Goal: Information Seeking & Learning: Check status

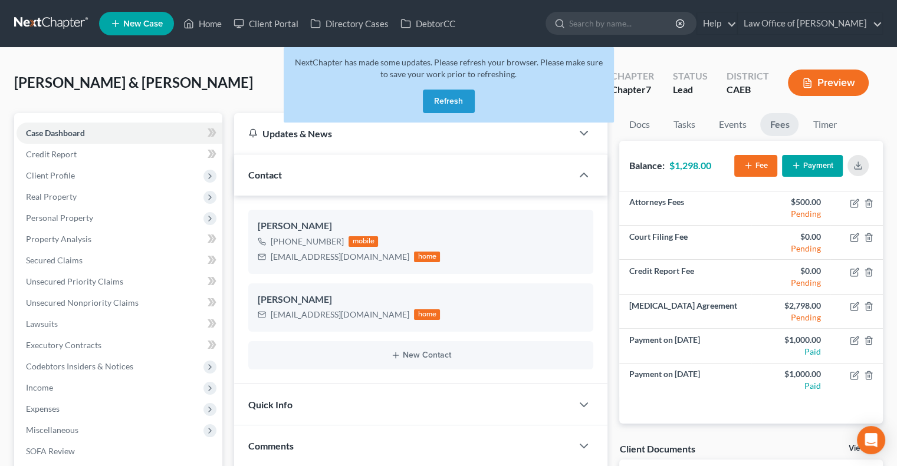
click at [458, 96] on button "Refresh" at bounding box center [449, 102] width 52 height 24
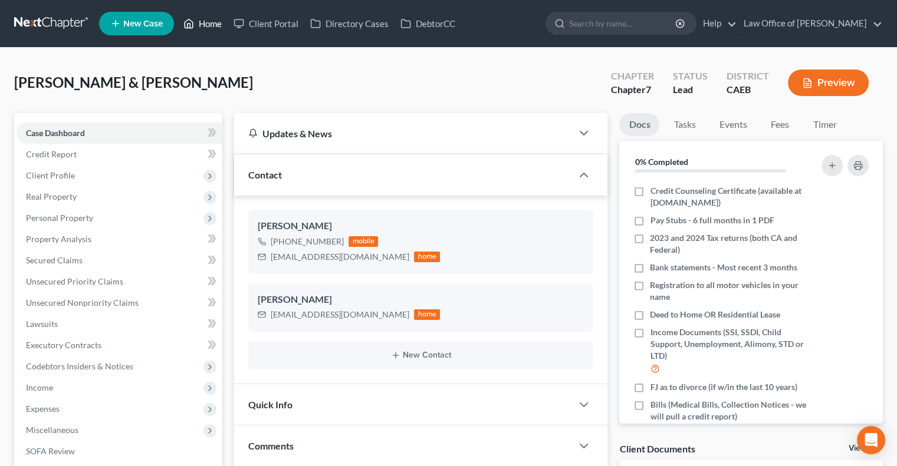
click at [208, 21] on link "Home" at bounding box center [203, 23] width 50 height 21
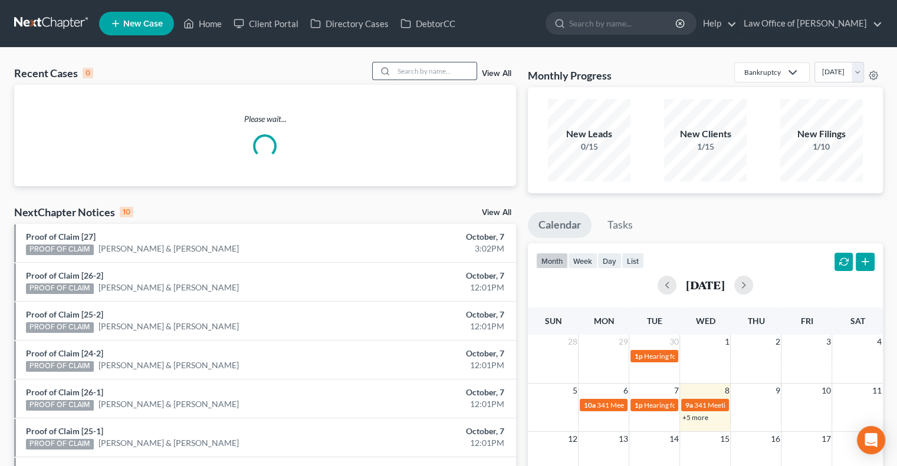
click at [457, 71] on input "search" at bounding box center [435, 71] width 83 height 17
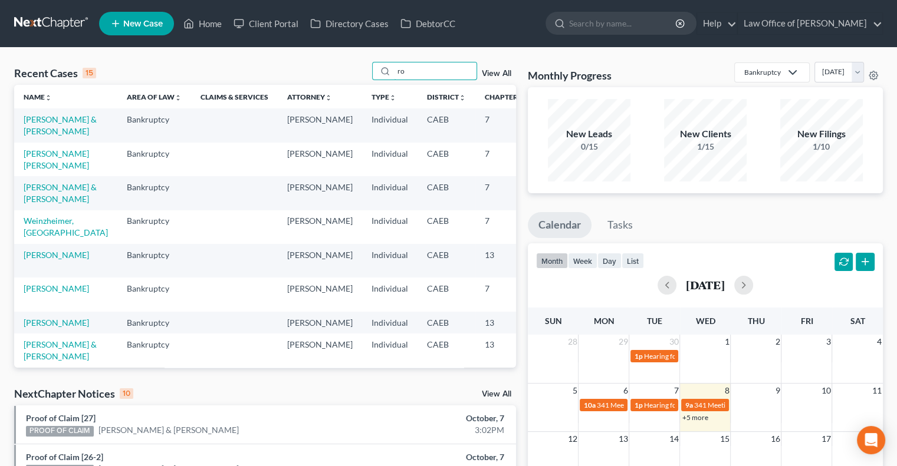
type input "r"
type input "[PERSON_NAME]"
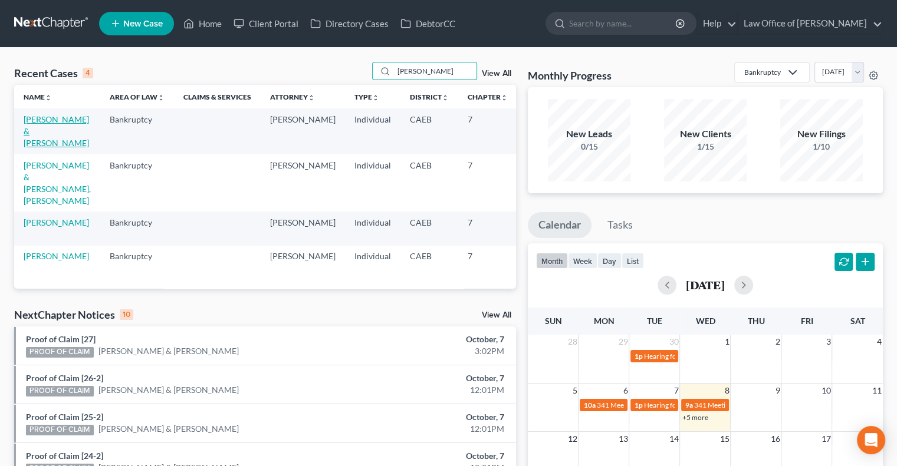
click at [32, 140] on link "[PERSON_NAME] & [PERSON_NAME]" at bounding box center [56, 131] width 65 height 34
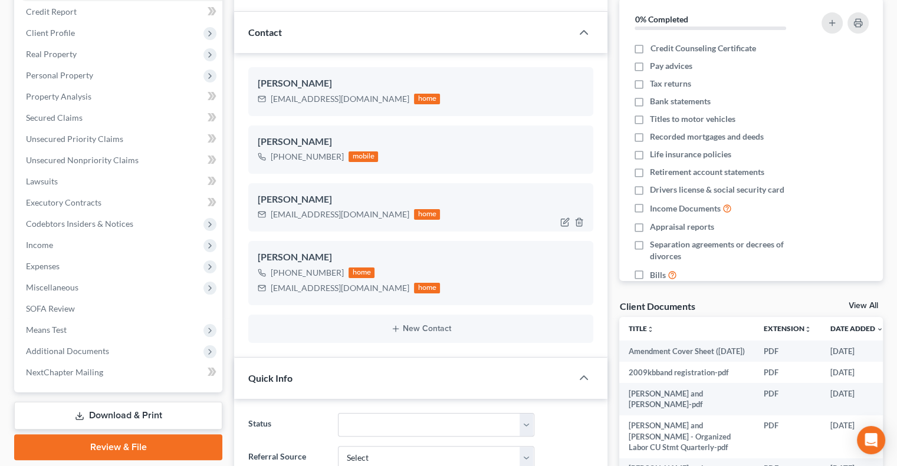
scroll to position [256, 0]
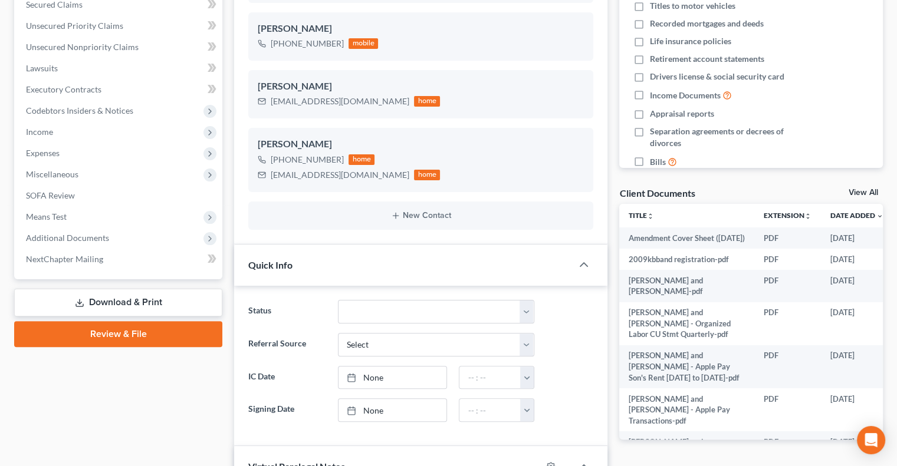
click at [860, 190] on link "View All" at bounding box center [863, 193] width 29 height 8
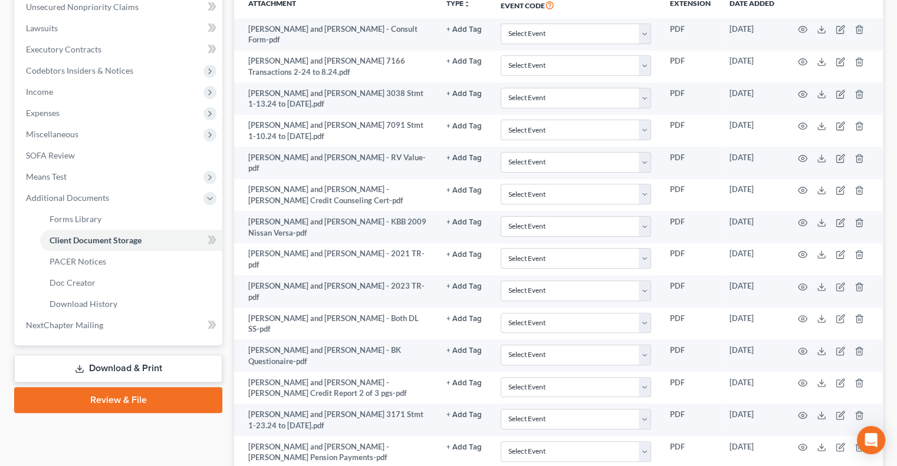
scroll to position [297, 0]
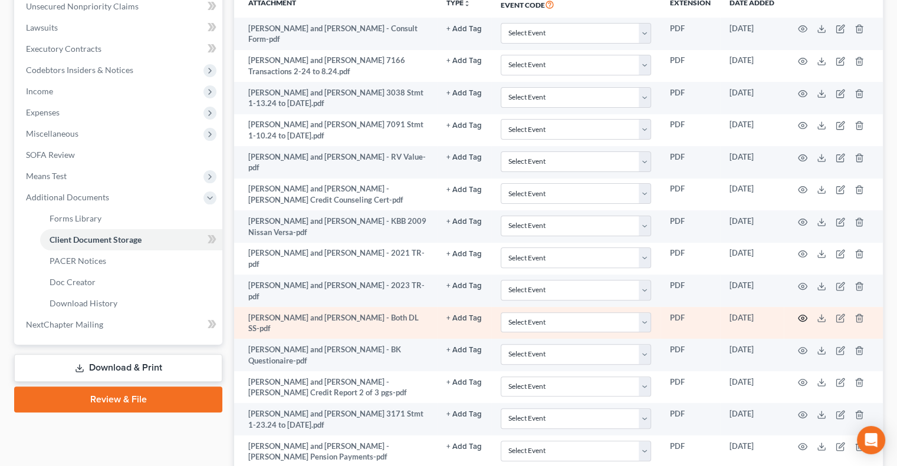
click at [801, 317] on circle "button" at bounding box center [802, 318] width 2 height 2
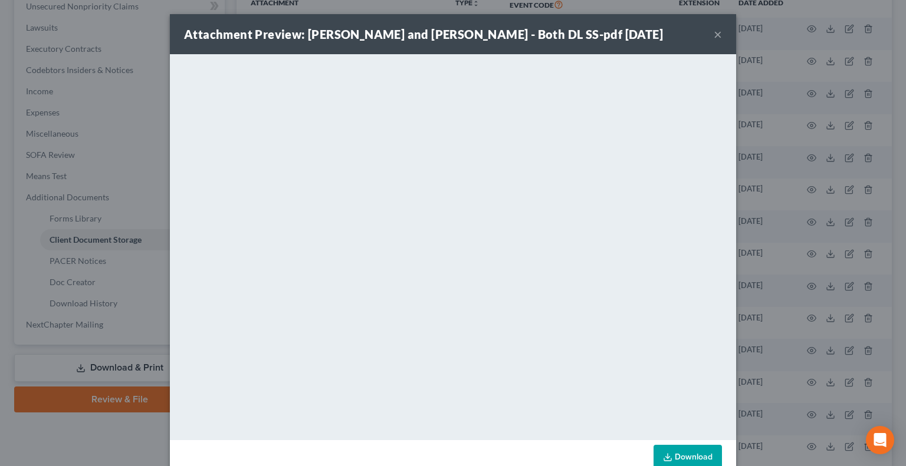
click at [708, 37] on div "Attachment Preview: [PERSON_NAME] and [PERSON_NAME] - Both DL SS-pdf [DATE] ×" at bounding box center [453, 34] width 566 height 40
click at [714, 33] on button "×" at bounding box center [718, 34] width 8 height 14
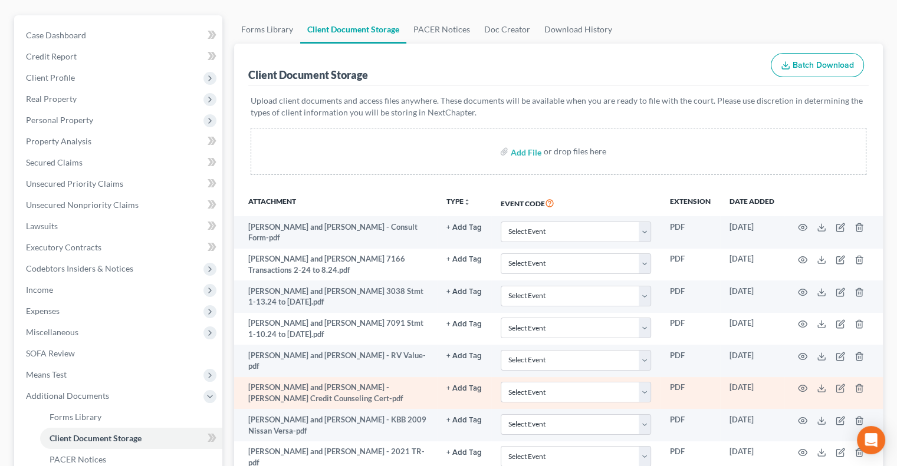
scroll to position [0, 0]
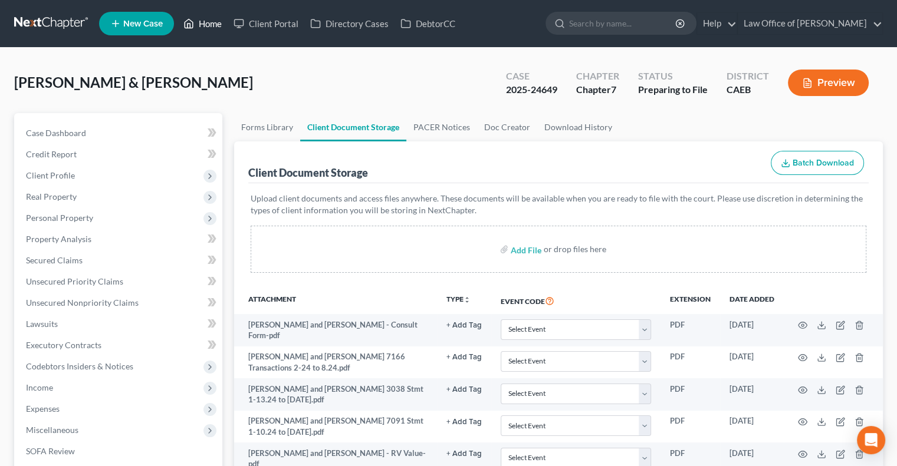
click at [202, 23] on link "Home" at bounding box center [203, 23] width 50 height 21
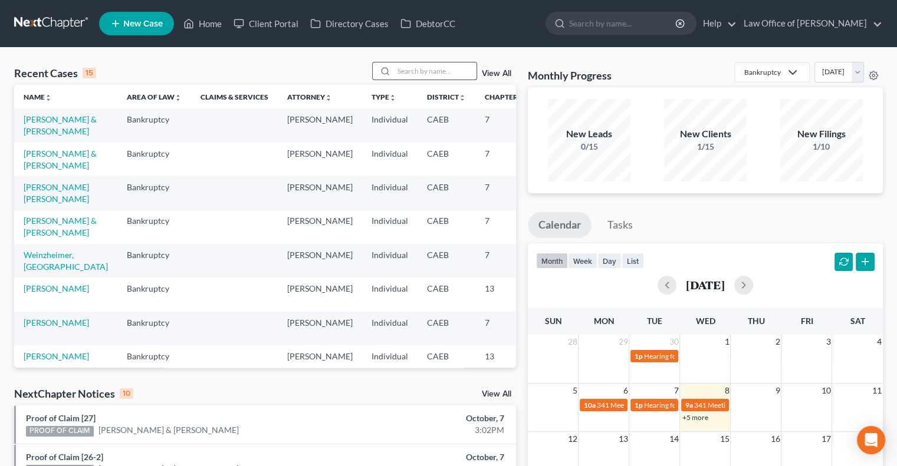
click at [410, 72] on input "search" at bounding box center [435, 71] width 83 height 17
type input "[PERSON_NAME]"
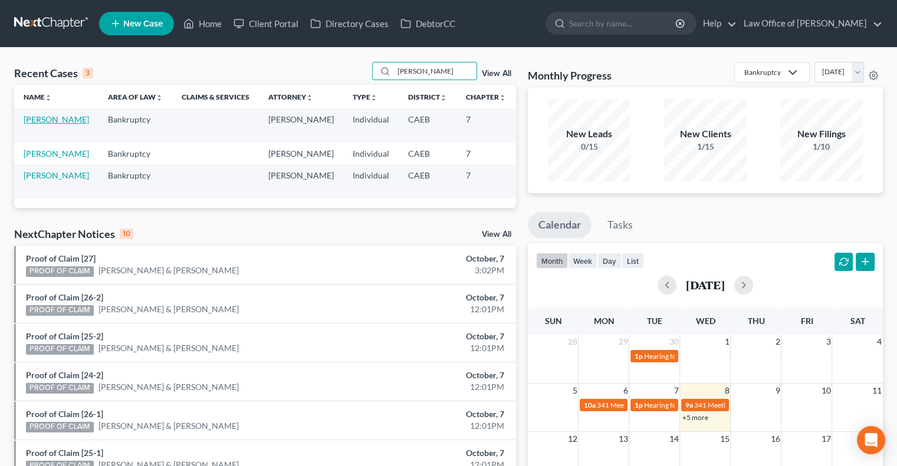
click at [51, 124] on link "[PERSON_NAME]" at bounding box center [56, 119] width 65 height 10
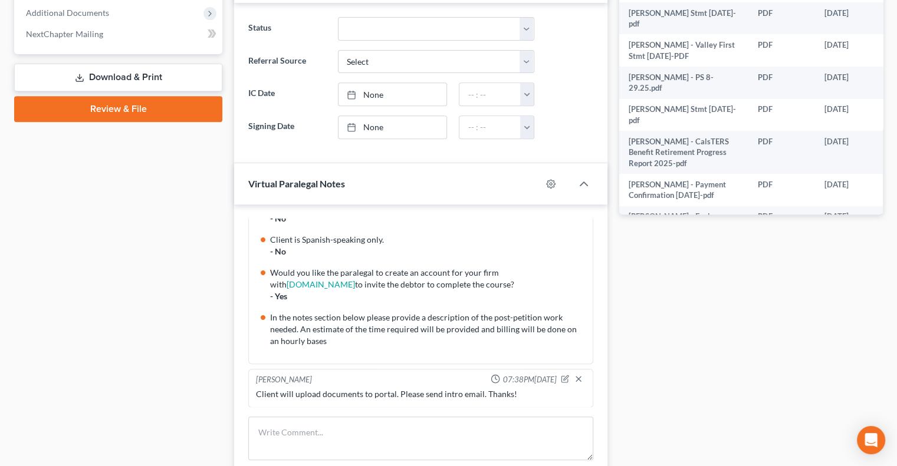
scroll to position [569, 0]
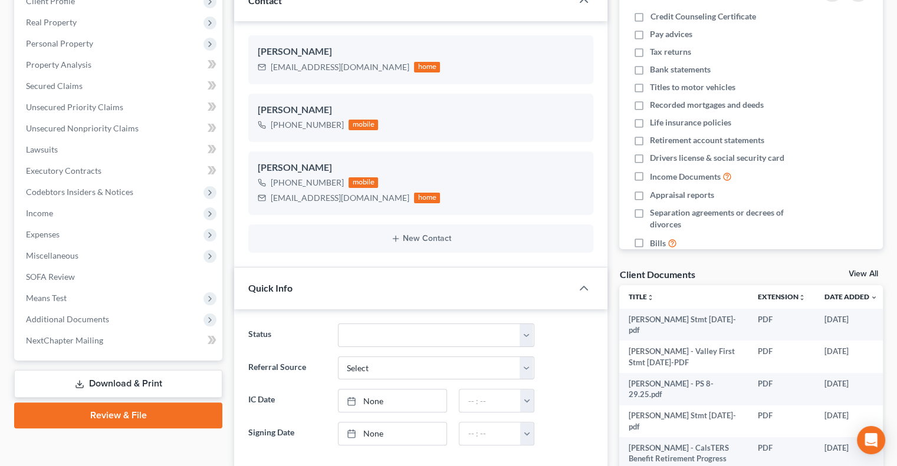
click at [862, 271] on link "View All" at bounding box center [863, 274] width 29 height 8
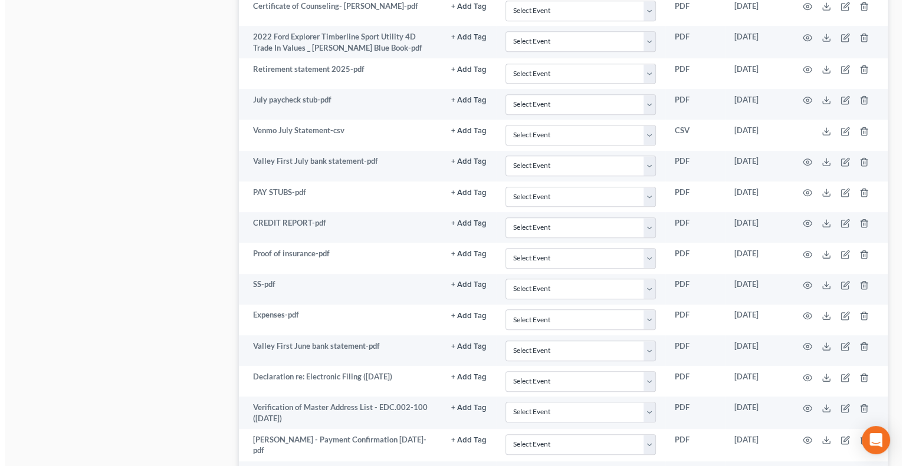
scroll to position [720, 0]
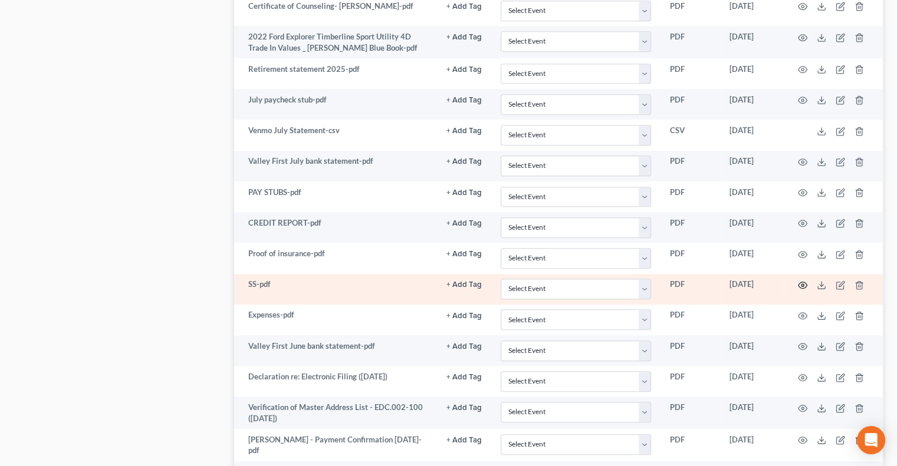
click at [800, 281] on icon "button" at bounding box center [802, 285] width 9 height 9
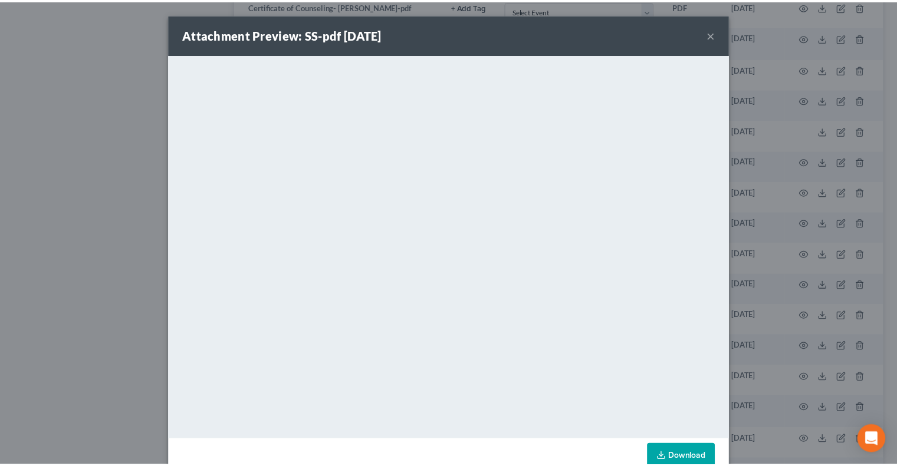
scroll to position [27, 0]
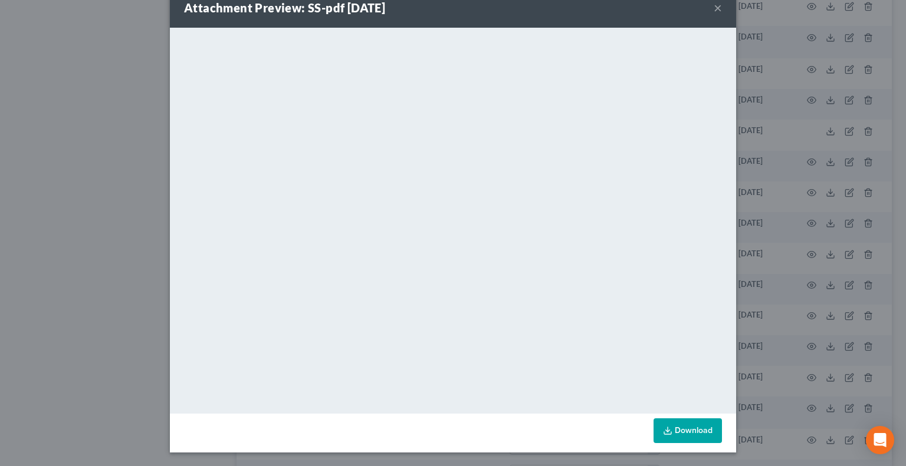
click at [714, 7] on button "×" at bounding box center [718, 8] width 8 height 14
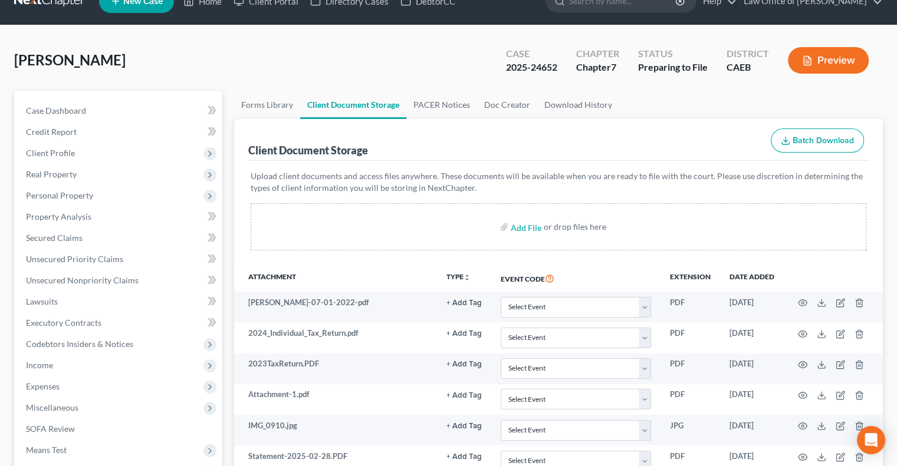
scroll to position [0, 0]
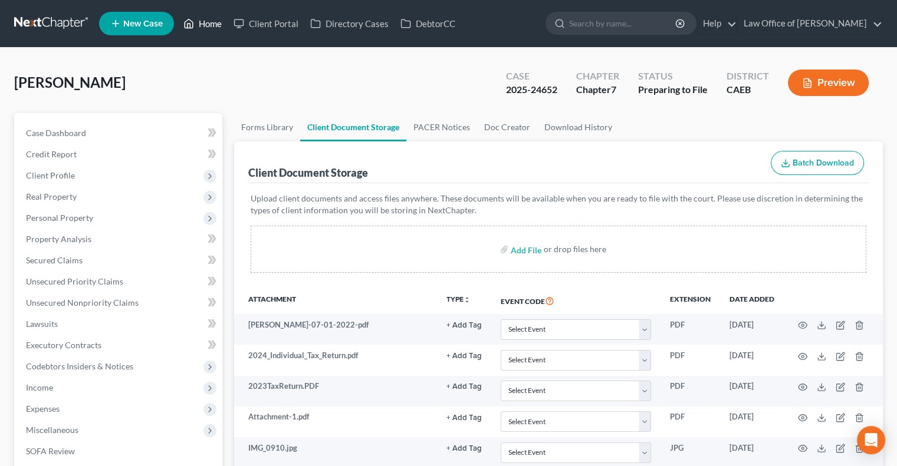
click at [212, 24] on link "Home" at bounding box center [203, 23] width 50 height 21
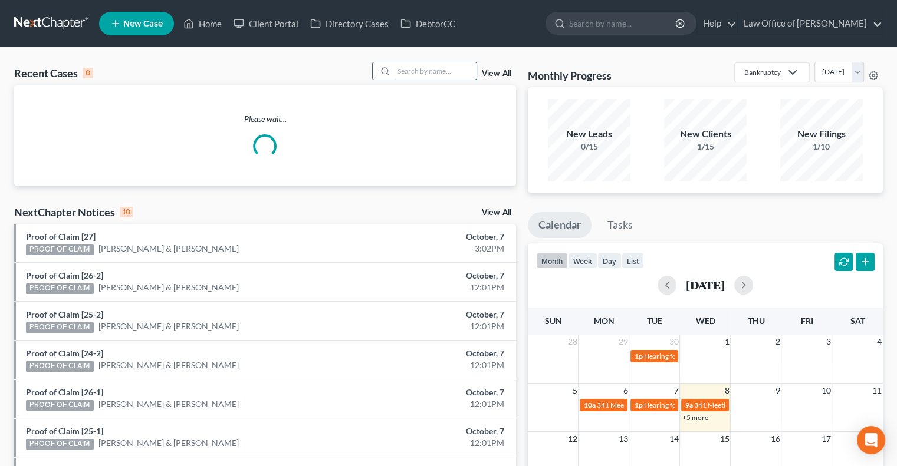
click at [408, 74] on input "search" at bounding box center [435, 71] width 83 height 17
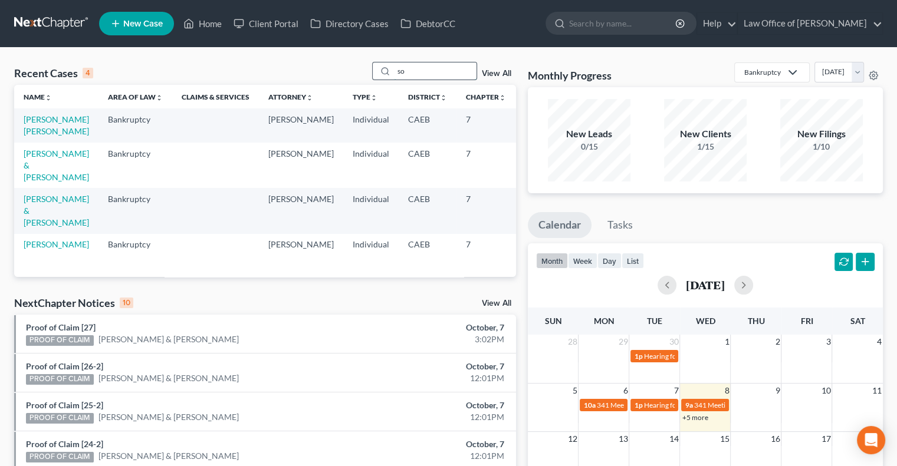
type input "s"
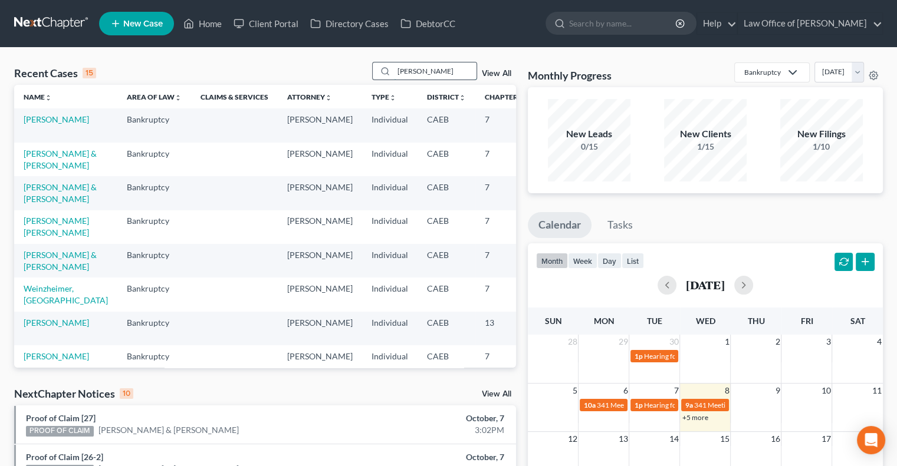
type input "[PERSON_NAME]"
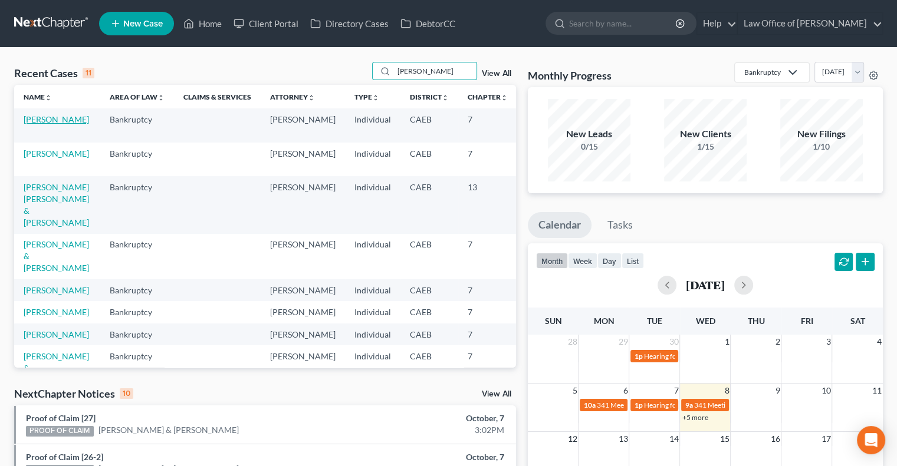
click at [44, 124] on link "[PERSON_NAME]" at bounding box center [56, 119] width 65 height 10
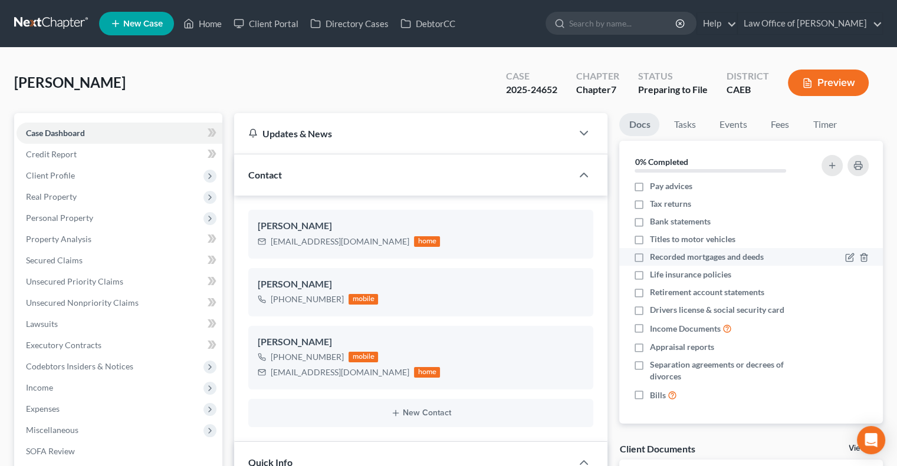
scroll to position [184, 0]
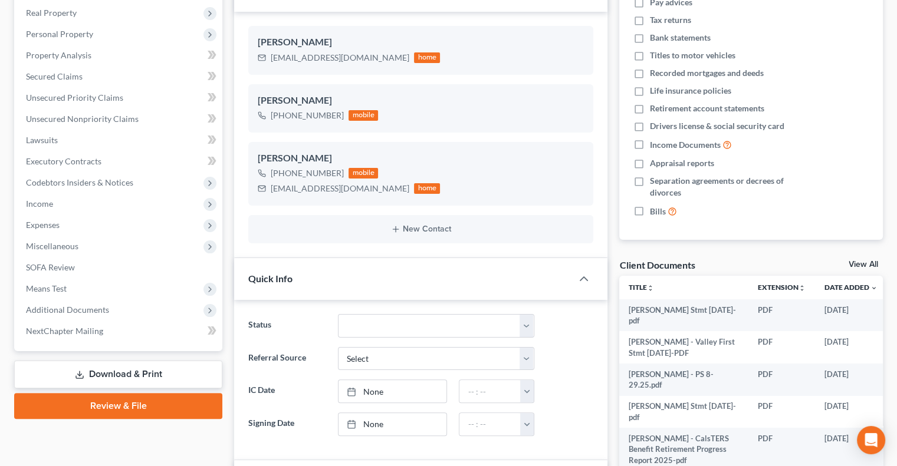
click at [863, 262] on link "View All" at bounding box center [863, 265] width 29 height 8
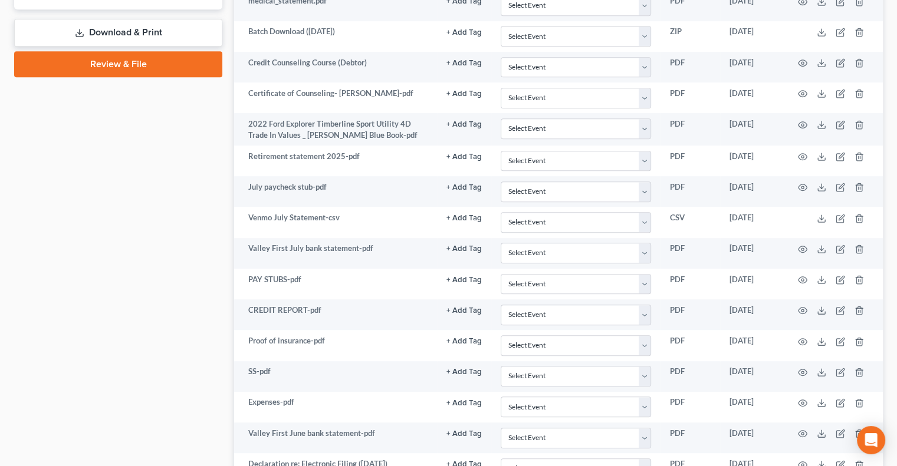
scroll to position [710, 0]
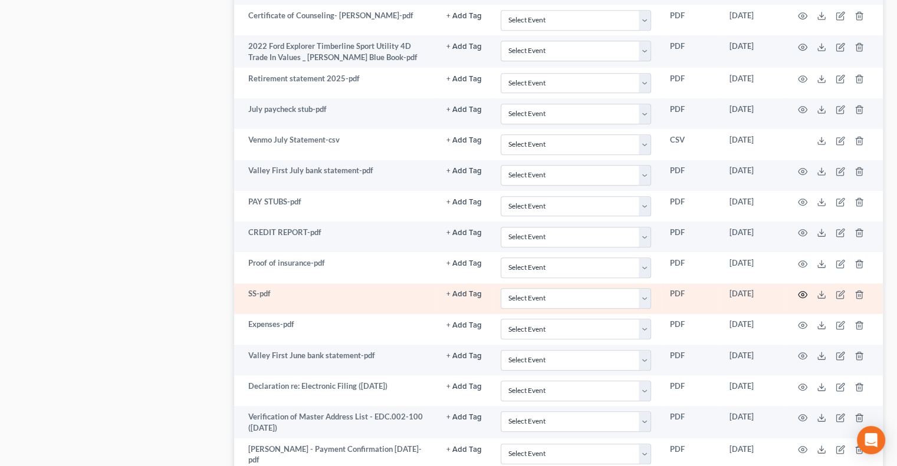
click at [804, 290] on icon "button" at bounding box center [802, 294] width 9 height 9
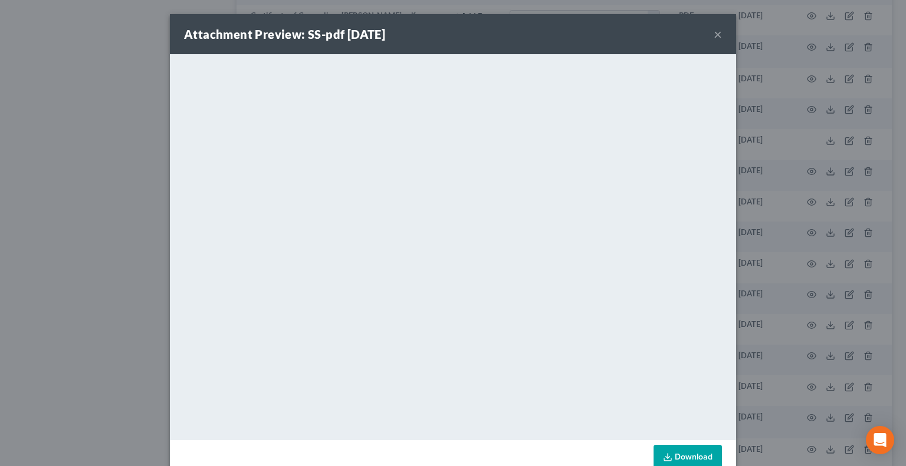
click at [714, 39] on button "×" at bounding box center [718, 34] width 8 height 14
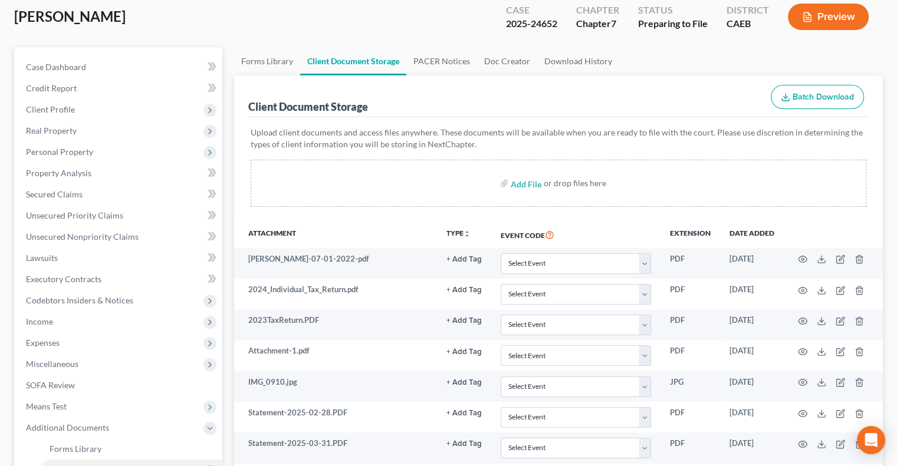
scroll to position [0, 0]
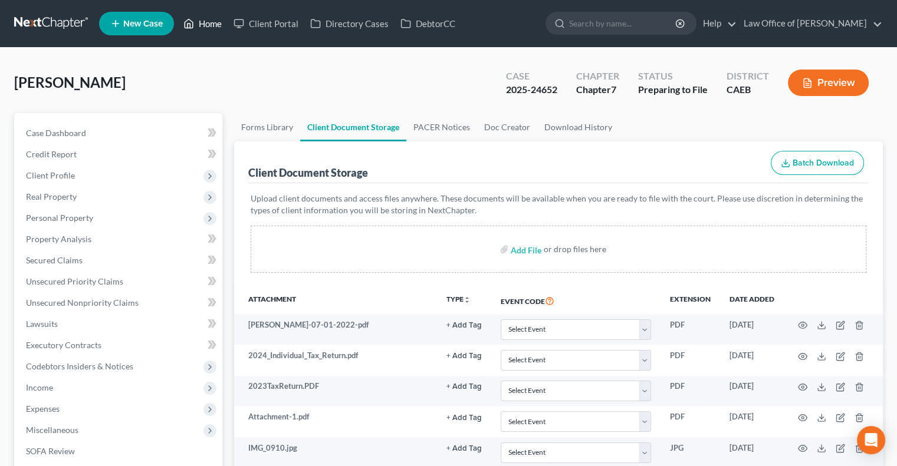
click at [208, 23] on link "Home" at bounding box center [203, 23] width 50 height 21
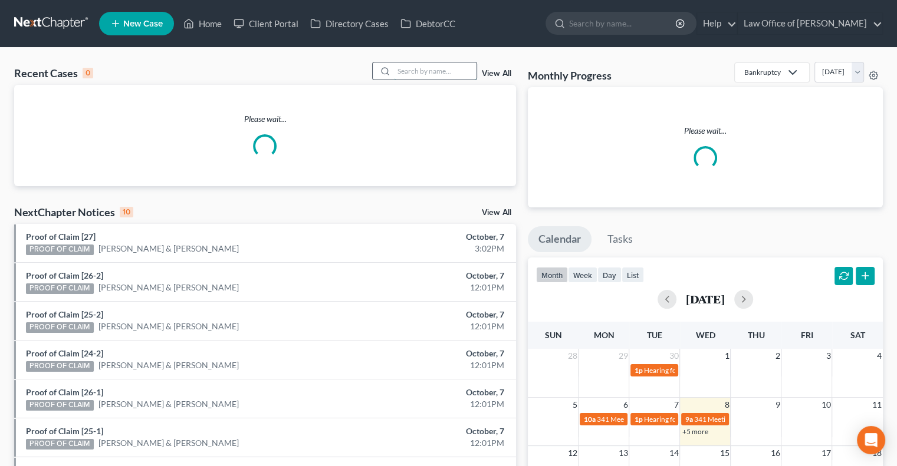
click at [416, 74] on input "search" at bounding box center [435, 71] width 83 height 17
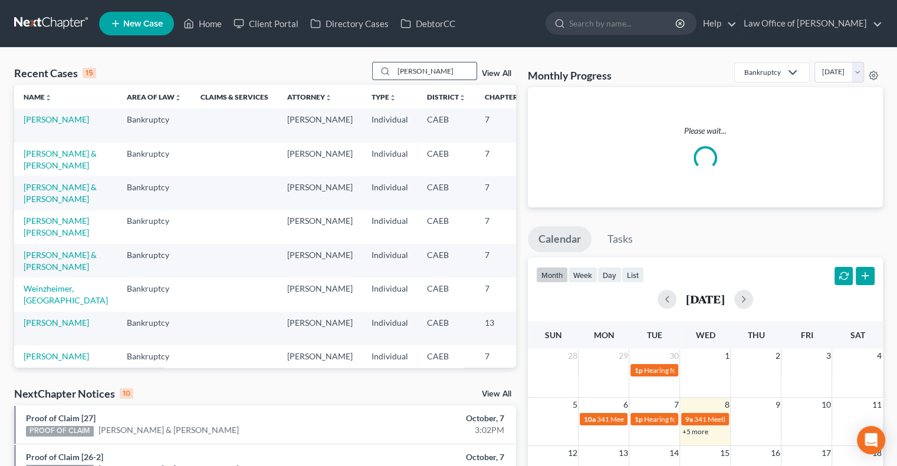
type input "[PERSON_NAME]"
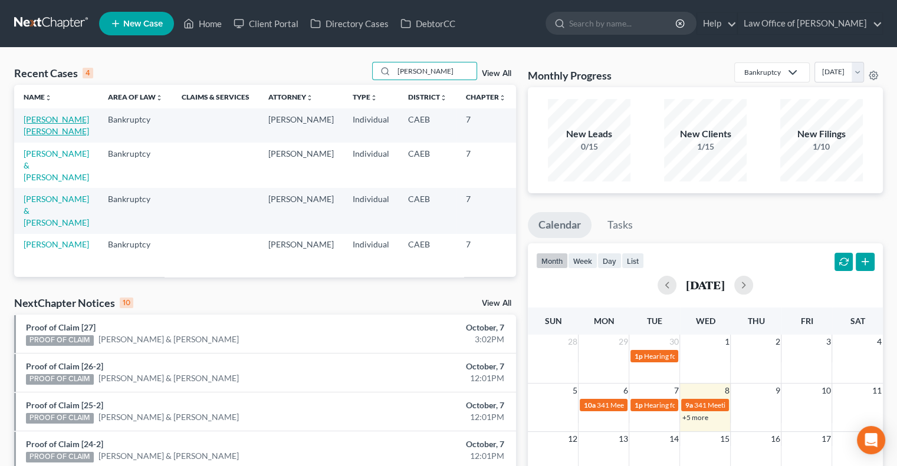
click at [32, 133] on link "[PERSON_NAME] [PERSON_NAME]" at bounding box center [56, 125] width 65 height 22
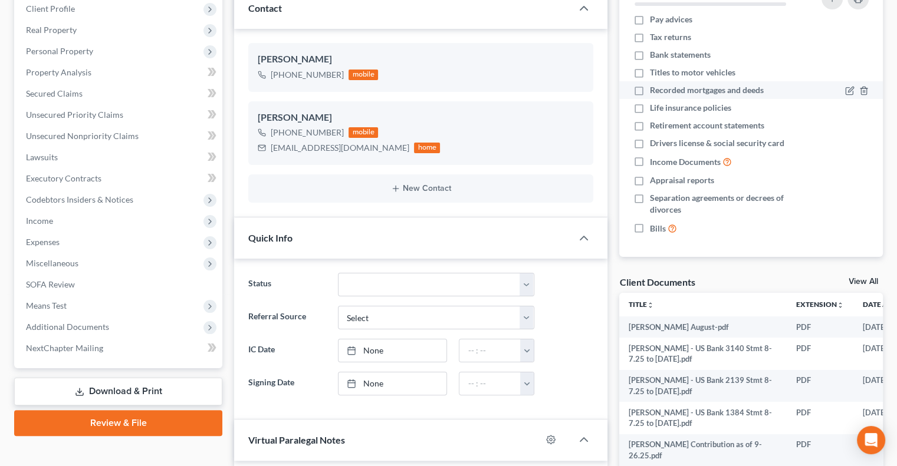
scroll to position [169, 0]
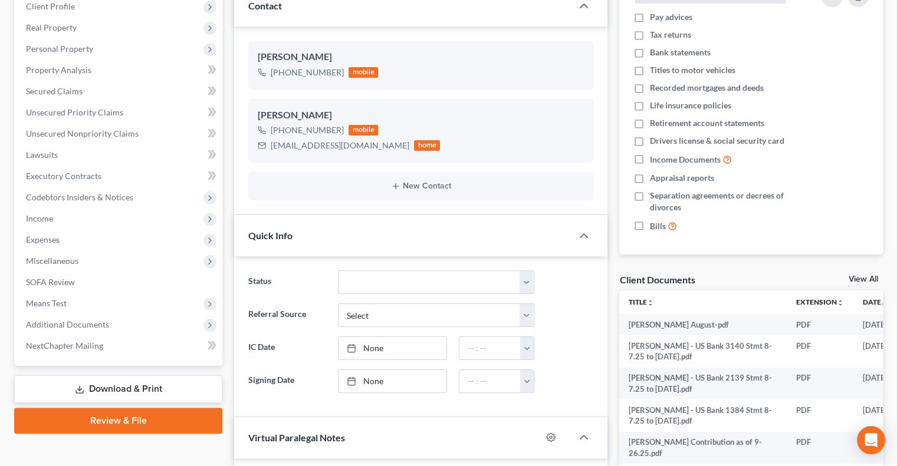
click at [864, 280] on link "View All" at bounding box center [863, 279] width 29 height 8
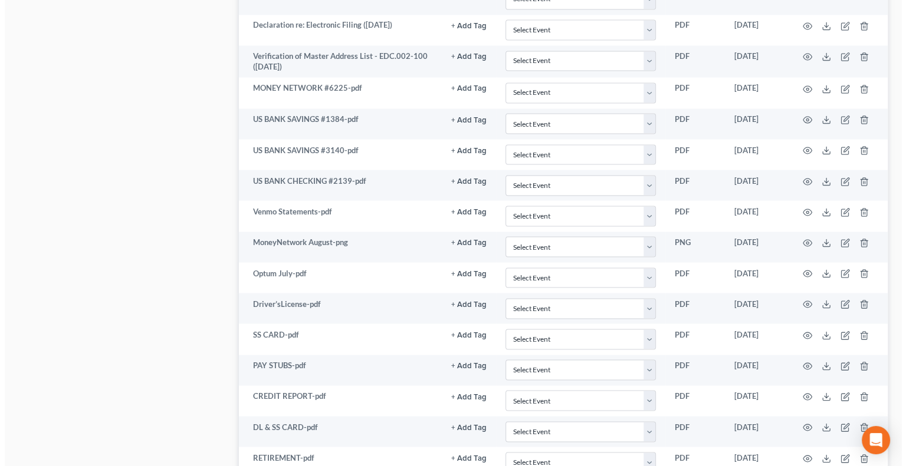
scroll to position [2129, 0]
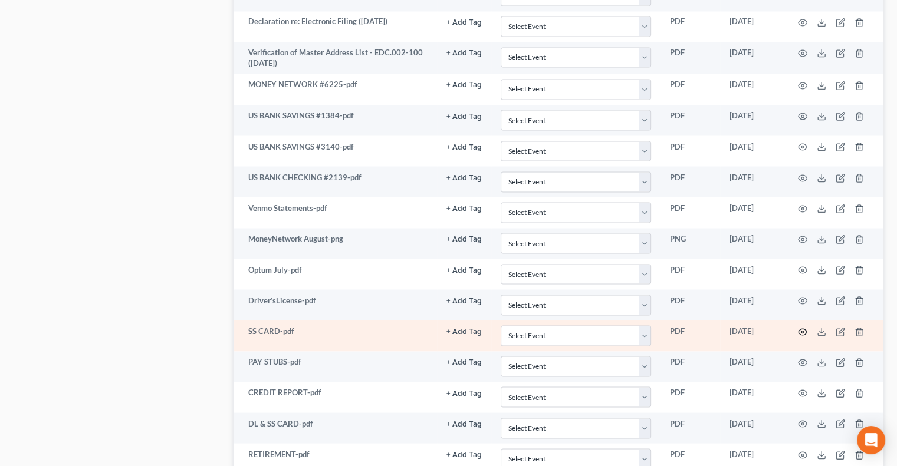
click at [801, 327] on icon "button" at bounding box center [802, 331] width 9 height 9
